Goal: Check status: Check status

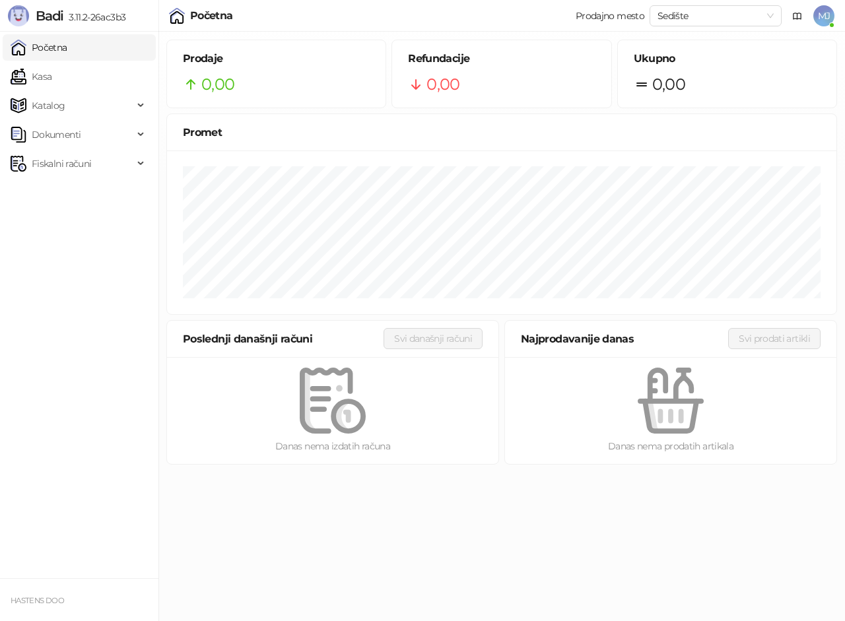
click at [506, 473] on html "Badi 3.11.2-26ac3b3 Početna Kasa Katalog Dokumenti Fiskalni računi HASTENS DOO …" at bounding box center [422, 236] width 845 height 473
click at [61, 166] on span "Fiskalni računi" at bounding box center [61, 164] width 59 height 26
click at [80, 185] on link "Izdati računi" at bounding box center [52, 193] width 72 height 26
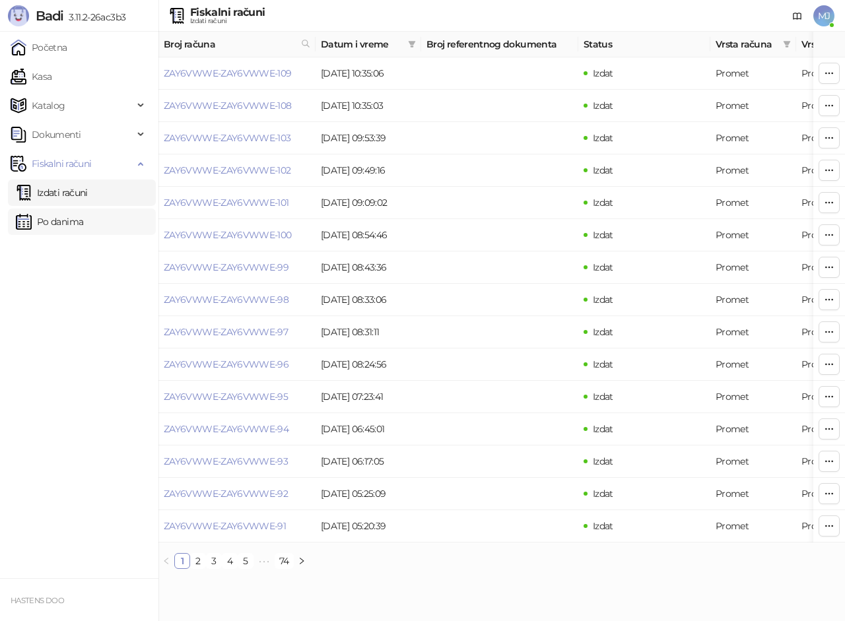
click at [66, 221] on link "Po danima" at bounding box center [49, 222] width 67 height 26
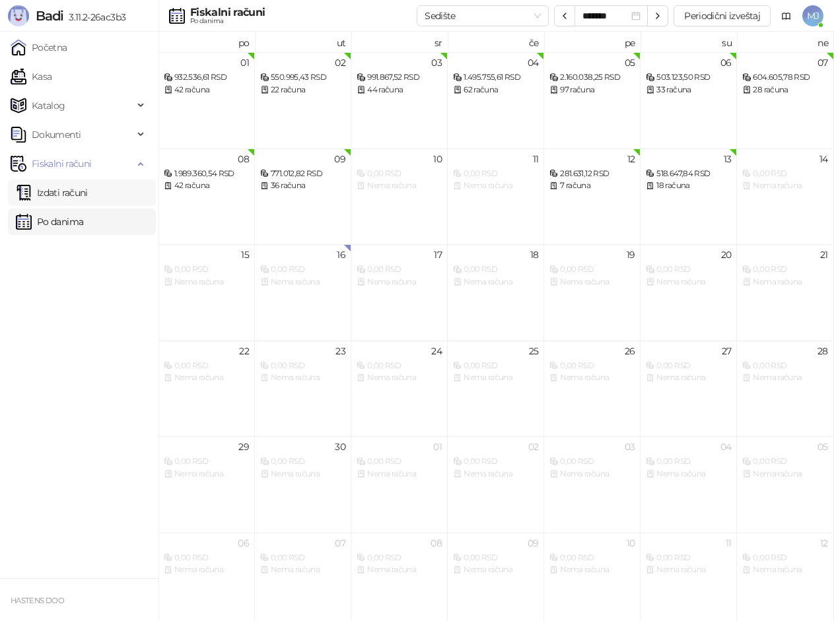
click at [83, 190] on link "Izdati računi" at bounding box center [52, 193] width 72 height 26
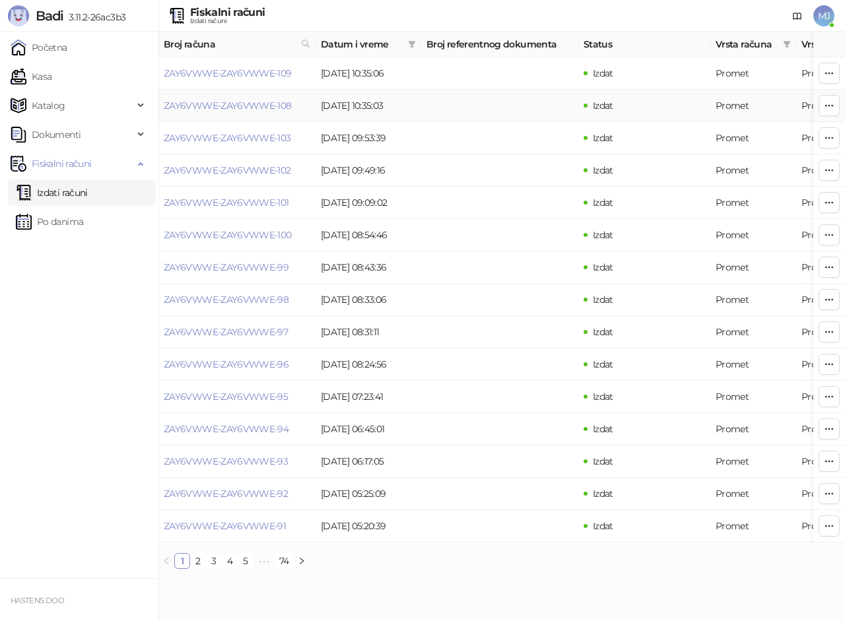
click at [421, 120] on td "[DATE] 10:35:03" at bounding box center [369, 106] width 106 height 32
click at [67, 35] on link "Početna" at bounding box center [39, 47] width 57 height 26
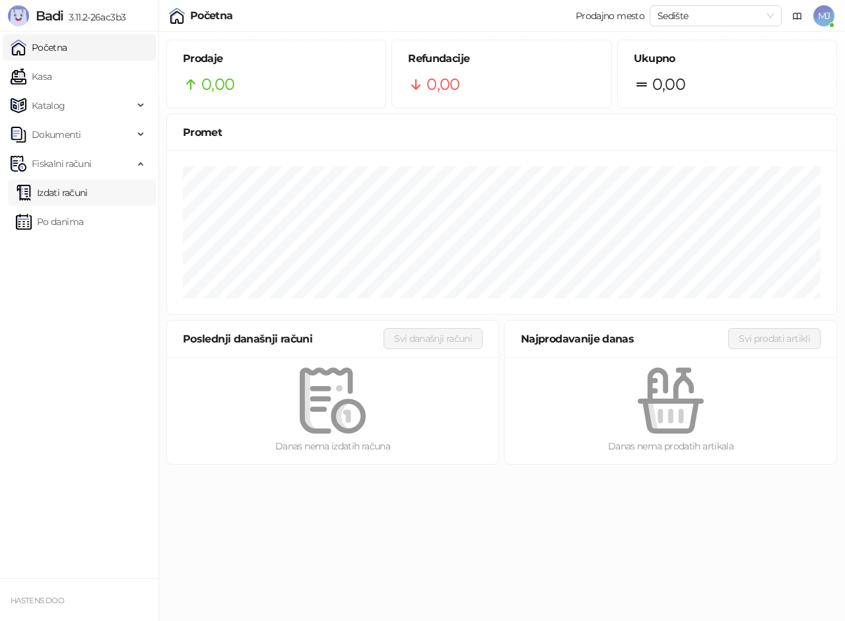
click at [82, 195] on link "Izdati računi" at bounding box center [52, 193] width 72 height 26
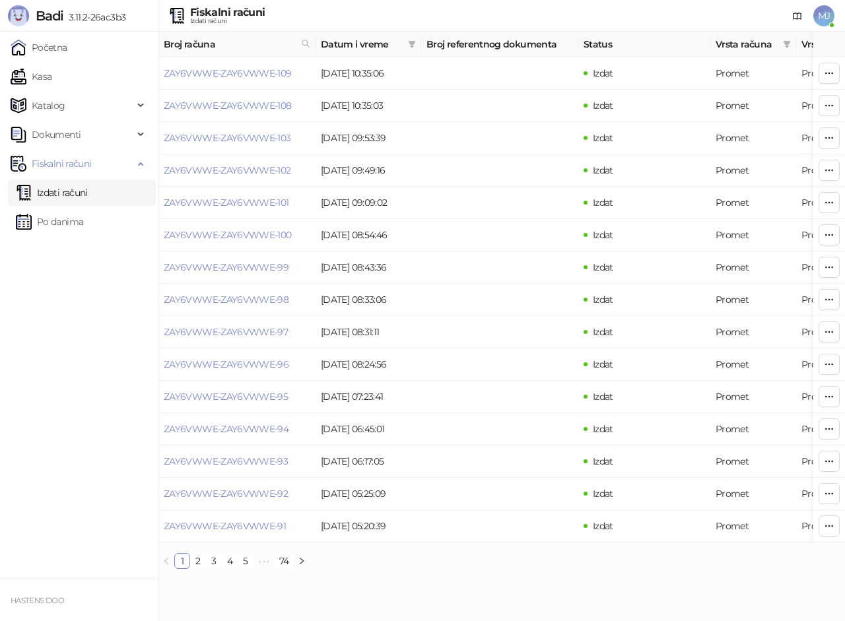
click at [464, 580] on html "Badi 3.11.2-26ac3b3 Početna Kasa Katalog Dokumenti Fiskalni računi Izdati račun…" at bounding box center [422, 290] width 845 height 580
click at [483, 136] on td at bounding box center [499, 138] width 157 height 32
